Goal: Information Seeking & Learning: Learn about a topic

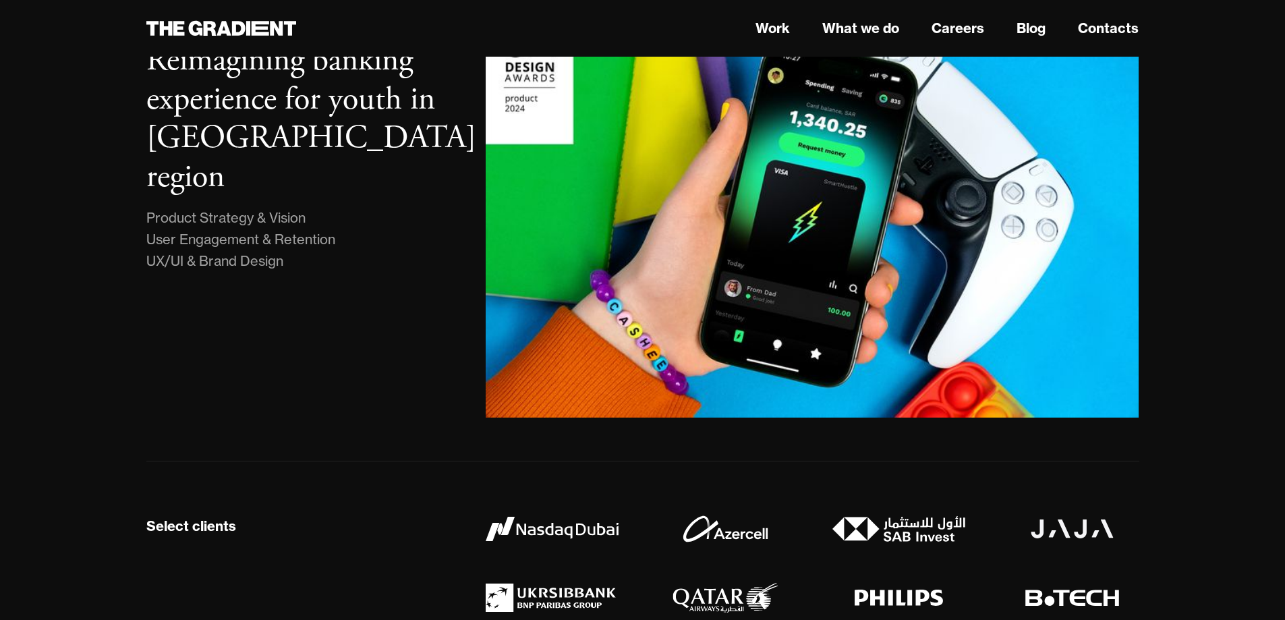
scroll to position [1012, 0]
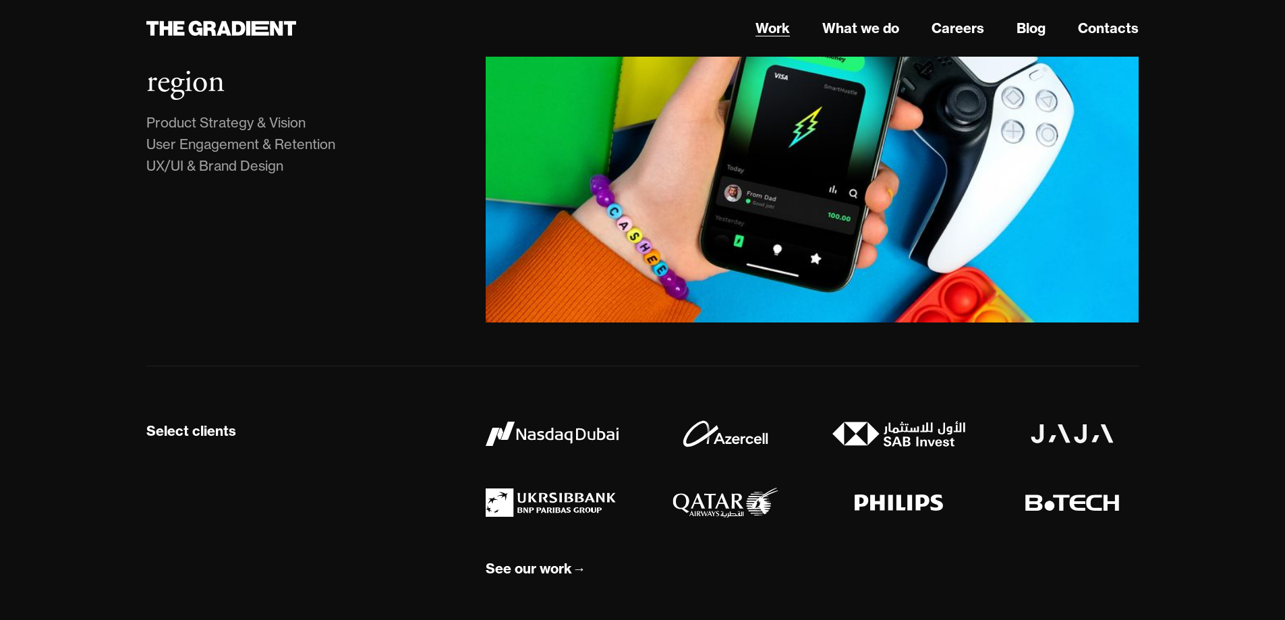
click at [782, 30] on link "Work" at bounding box center [773, 28] width 34 height 20
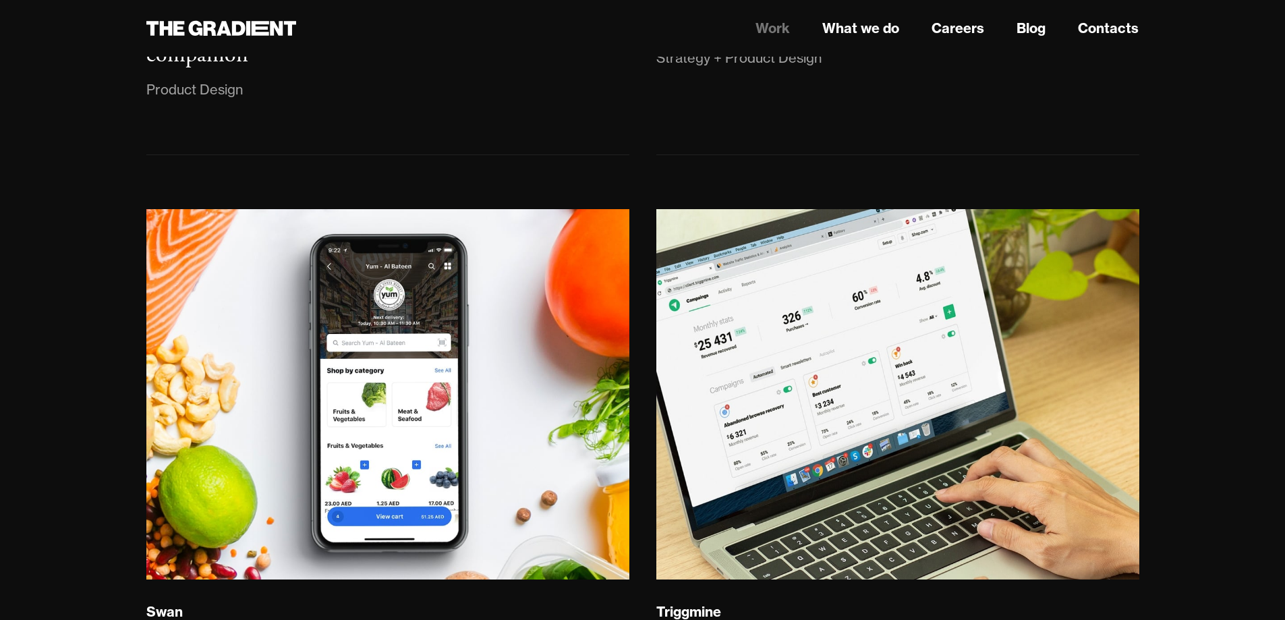
scroll to position [1417, 0]
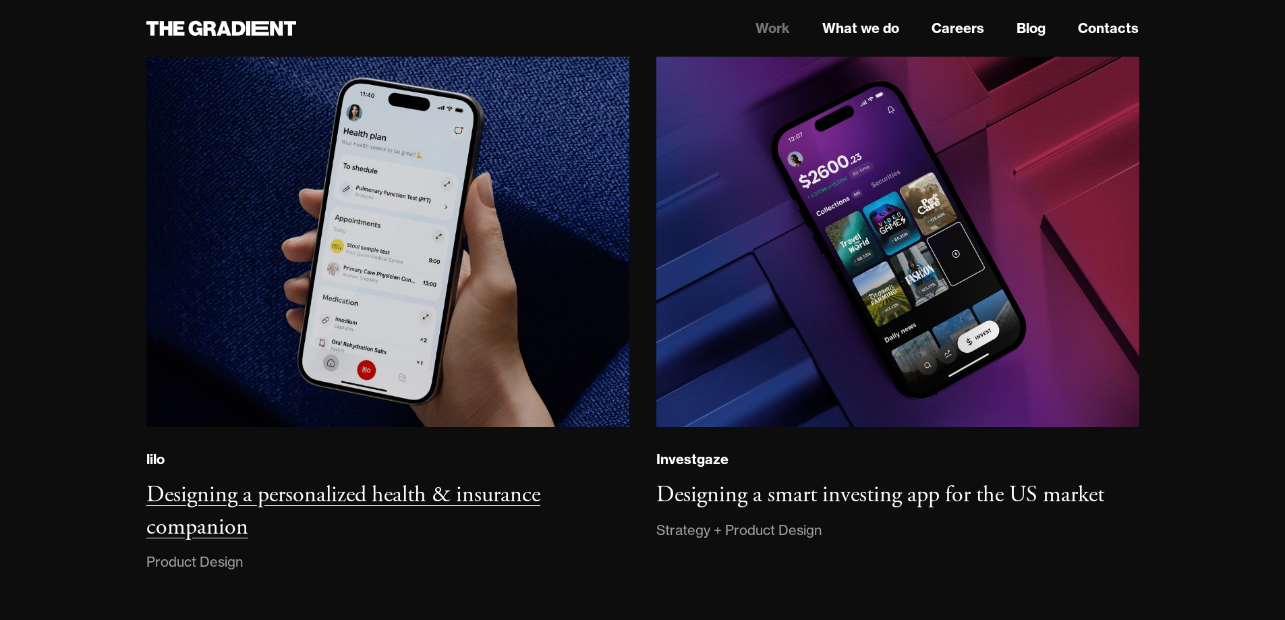
click at [444, 339] on img at bounding box center [387, 241] width 487 height 373
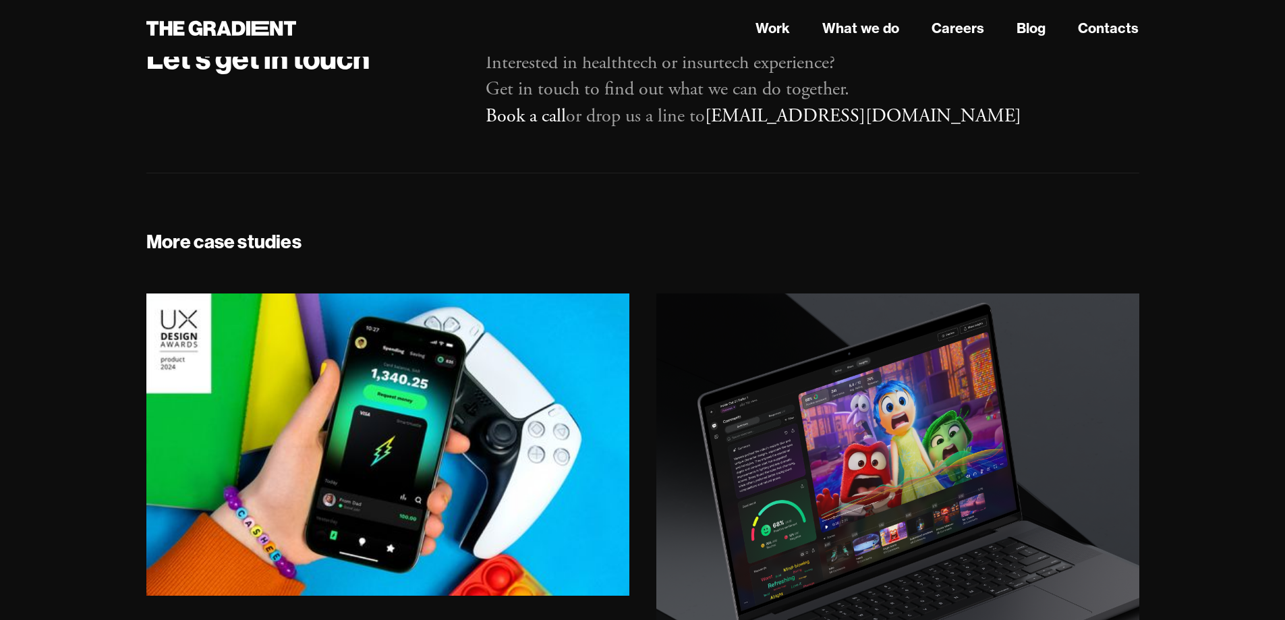
scroll to position [7825, 0]
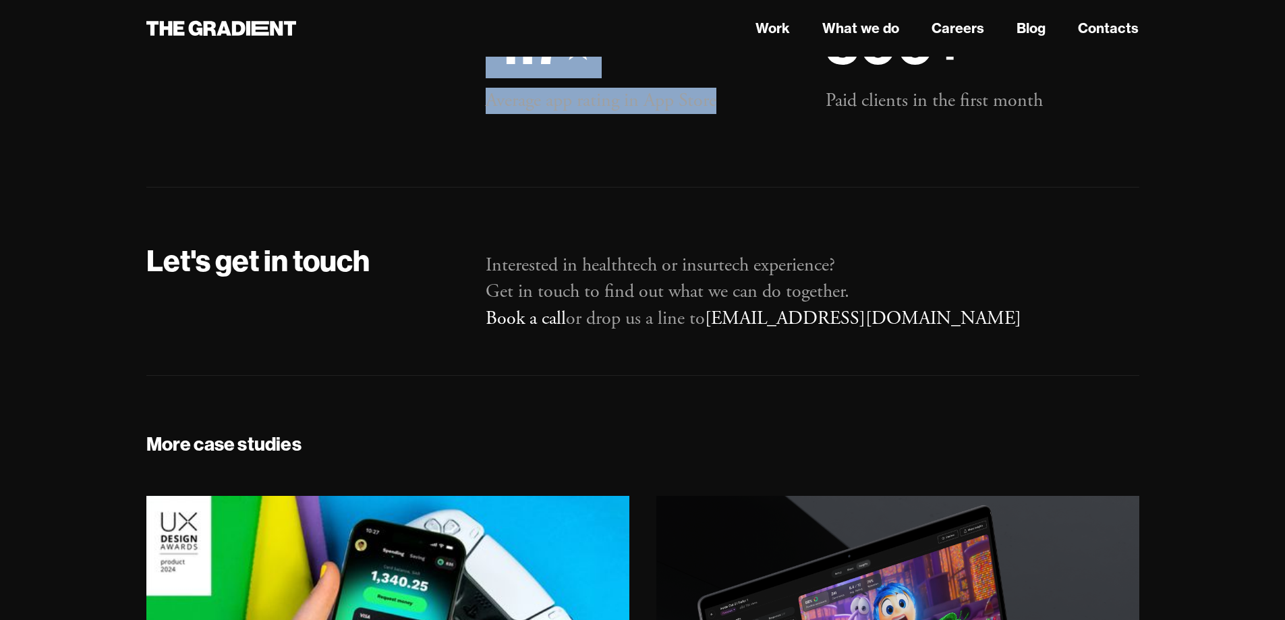
drag, startPoint x: 479, startPoint y: 250, endPoint x: 753, endPoint y: 316, distance: 282.6
click at [753, 114] on div "4.7⭑ Average app rating in App Store" at bounding box center [642, 63] width 340 height 102
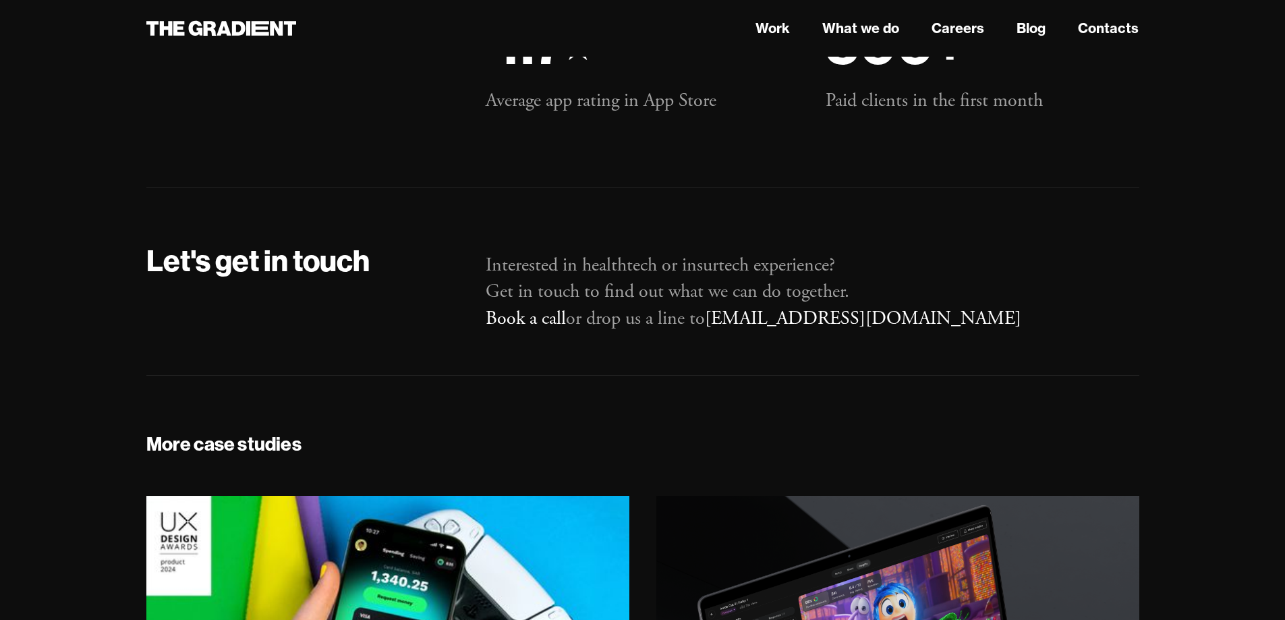
click at [1066, 114] on p "Paid clients in the first month" at bounding box center [982, 101] width 313 height 26
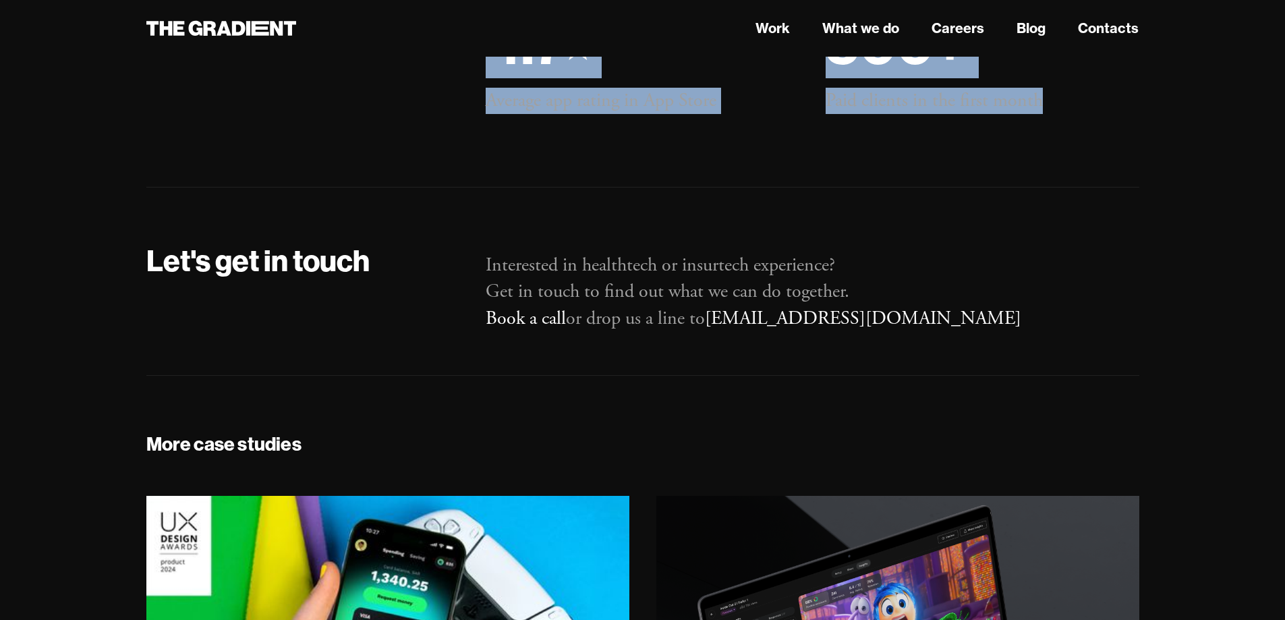
drag, startPoint x: 999, startPoint y: 329, endPoint x: 490, endPoint y: 277, distance: 512.0
click at [434, 114] on div "Outcomes 4.7⭑ Average app rating in App Store 500+ Paid clients in the first mo…" at bounding box center [643, 63] width 1020 height 102
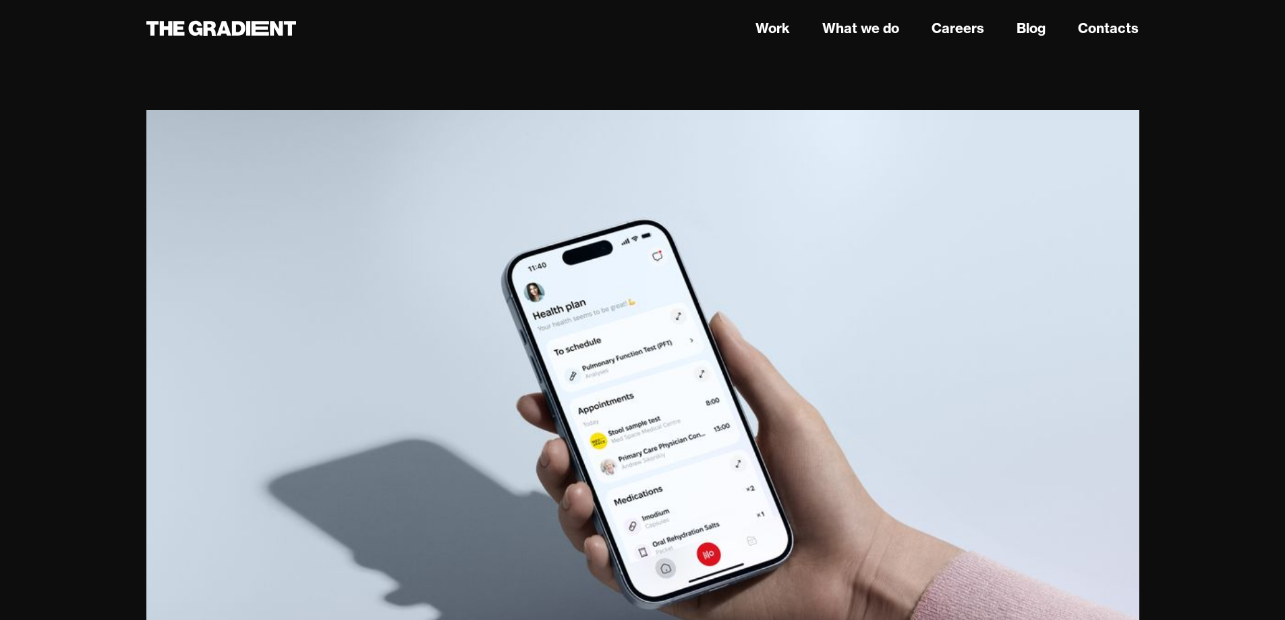
scroll to position [0, 0]
